Goal: Information Seeking & Learning: Check status

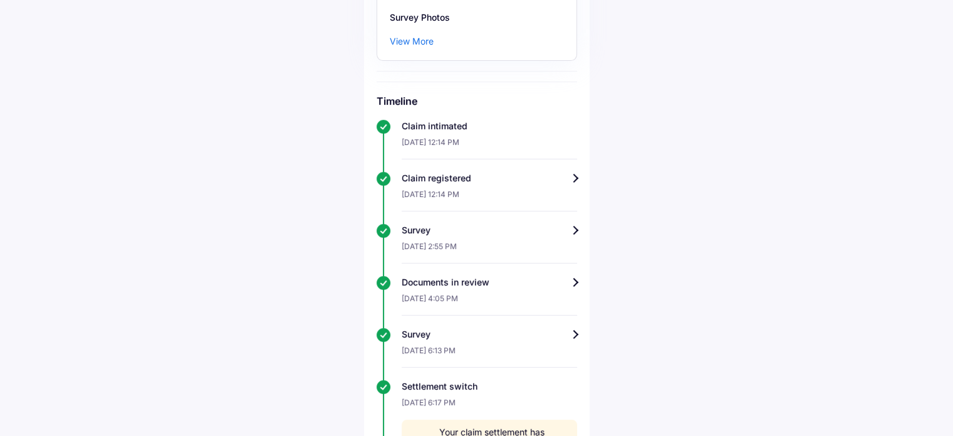
scroll to position [188, 0]
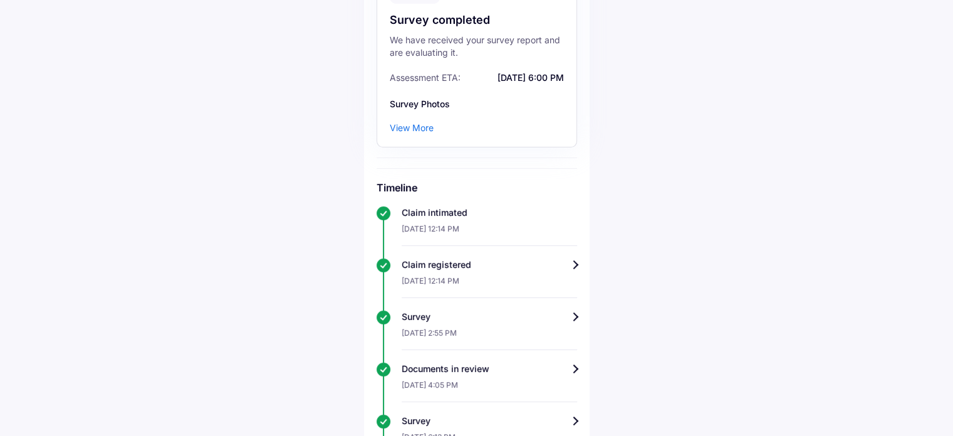
click at [429, 133] on div "View More" at bounding box center [412, 128] width 44 height 13
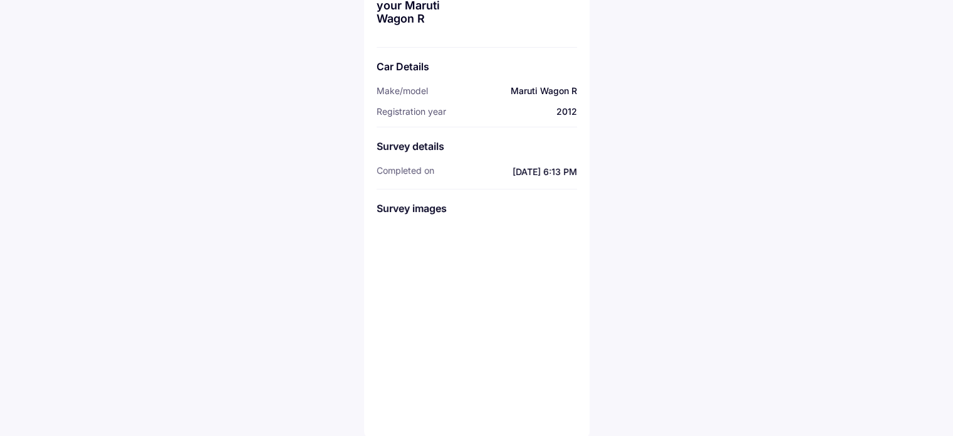
scroll to position [87, 0]
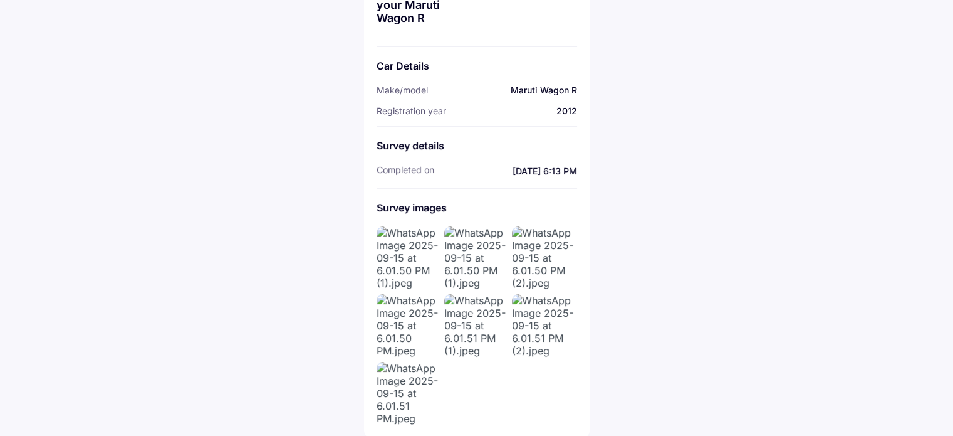
click at [538, 275] on img at bounding box center [543, 257] width 63 height 63
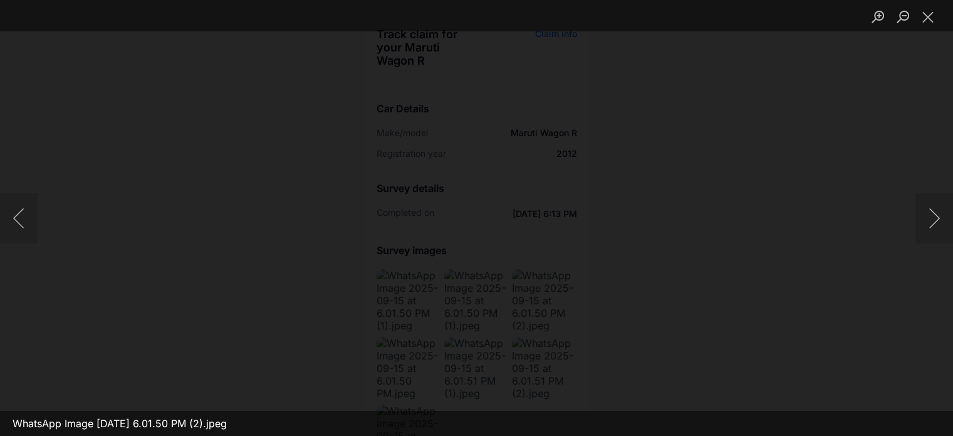
scroll to position [24, 0]
